Goal: Navigation & Orientation: Find specific page/section

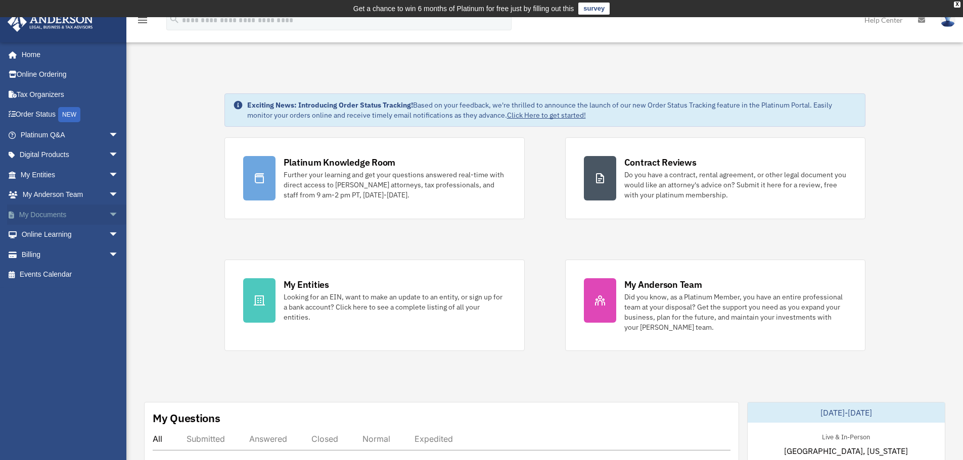
click at [109, 218] on span "arrow_drop_down" at bounding box center [119, 215] width 20 height 21
click at [45, 237] on link "Box" at bounding box center [74, 235] width 120 height 20
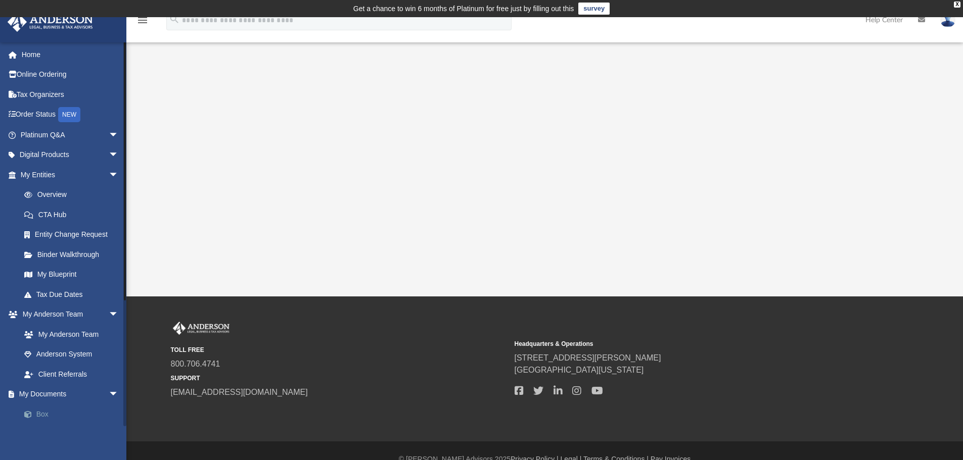
click at [49, 411] on link "Box" at bounding box center [74, 414] width 120 height 20
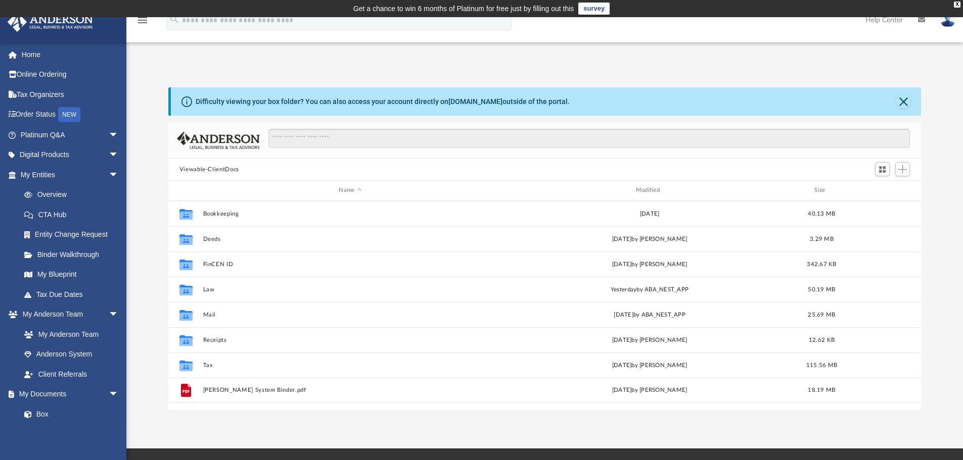
scroll to position [222, 745]
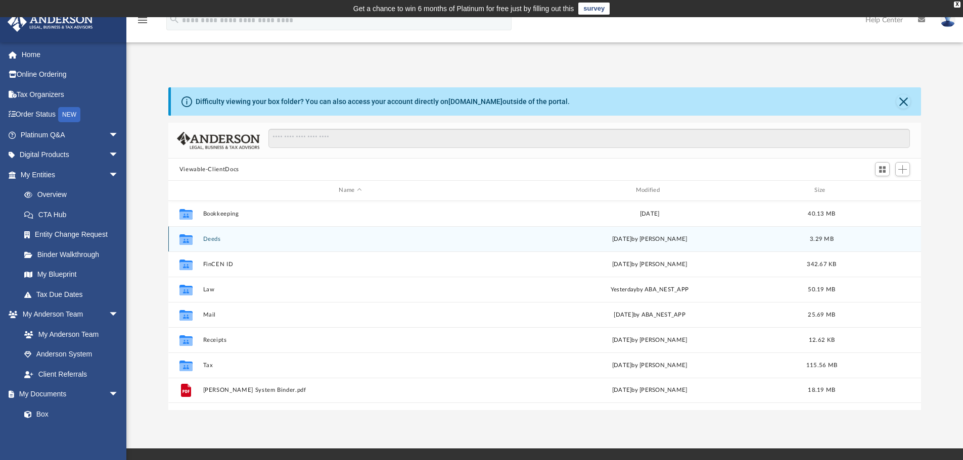
click at [212, 235] on div "Collaborated Folder Deeds Tue May 27 2025 by Arnold Baldoza 3.29 MB" at bounding box center [544, 238] width 753 height 25
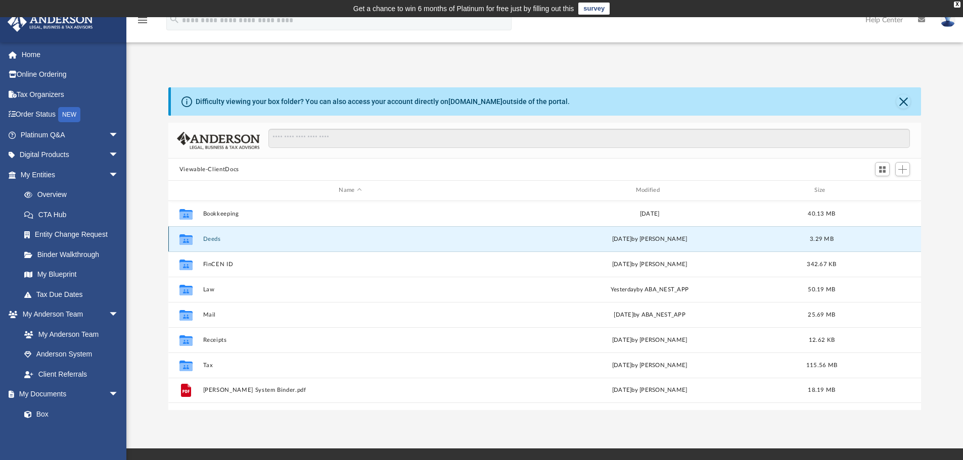
click at [209, 238] on button "Deeds" at bounding box center [350, 239] width 295 height 7
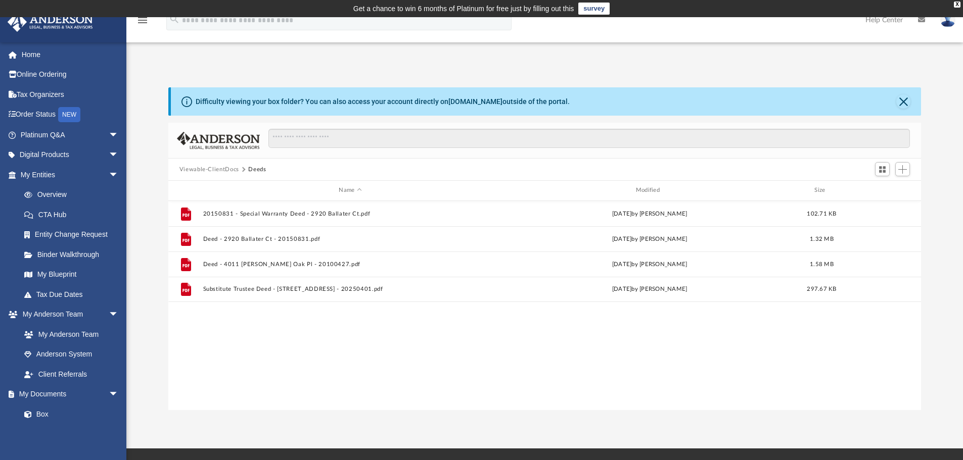
click at [216, 169] on button "Viewable-ClientDocs" at bounding box center [209, 169] width 60 height 9
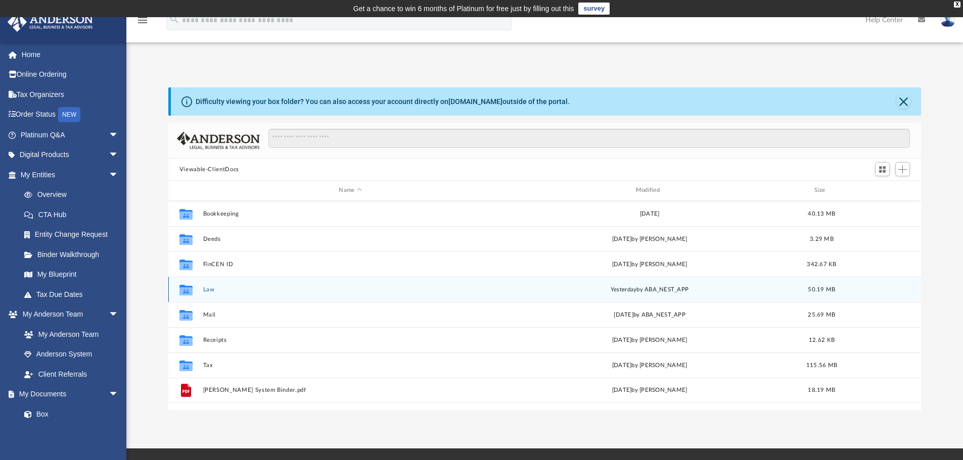
click at [208, 291] on button "Law" at bounding box center [350, 289] width 295 height 7
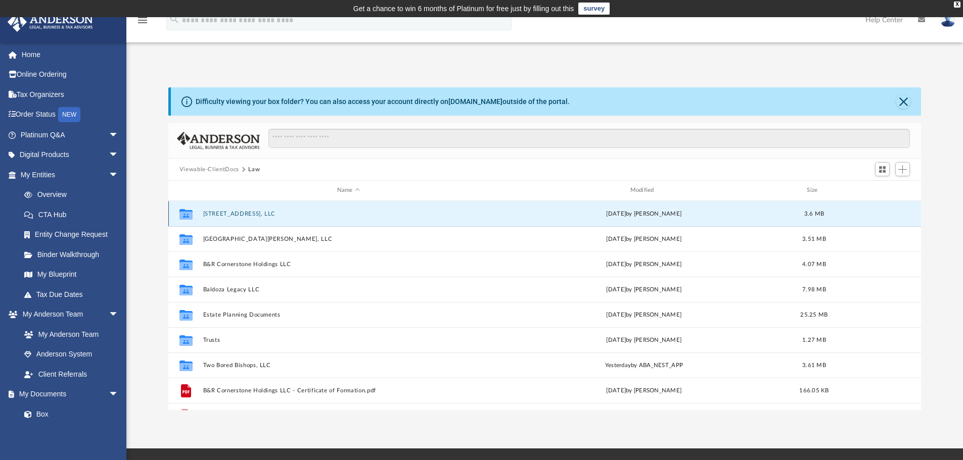
click at [236, 213] on button "2531 3rd Ave N, LLC" at bounding box center [348, 214] width 291 height 7
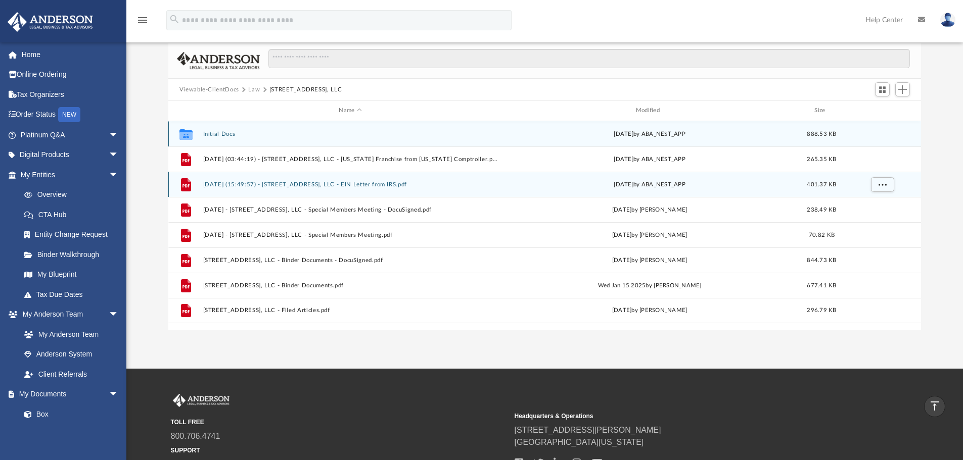
scroll to position [0, 0]
